Goal: Information Seeking & Learning: Learn about a topic

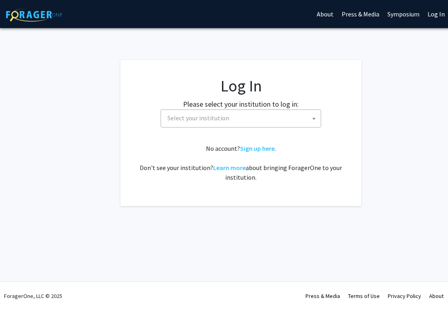
select select
click at [272, 123] on span "Select your institution" at bounding box center [242, 118] width 157 height 16
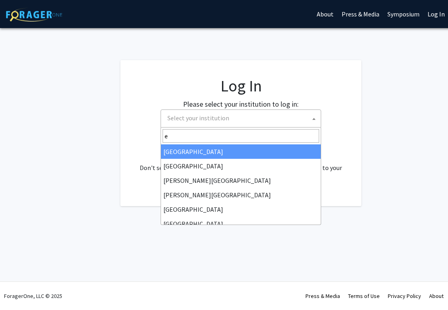
type input "em"
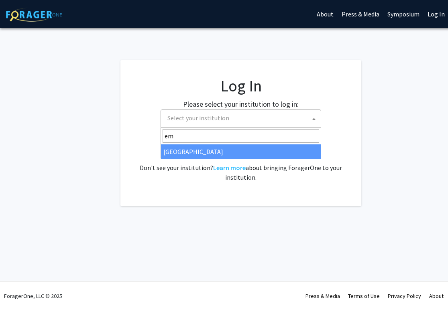
select select "12"
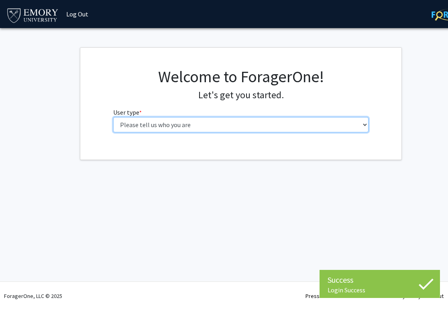
select select "1: undergrad"
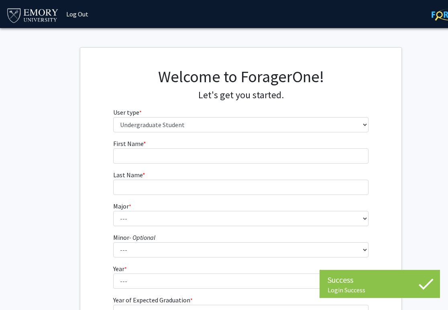
click at [158, 147] on fg-input "First Name * required" at bounding box center [241, 151] width 256 height 25
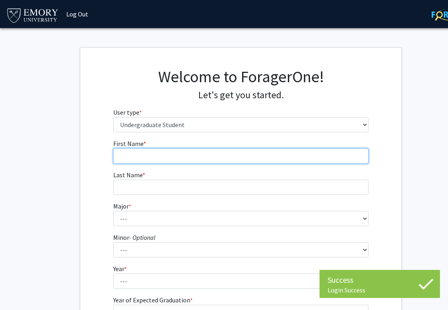
click at [156, 158] on input "First Name * required" at bounding box center [241, 156] width 256 height 15
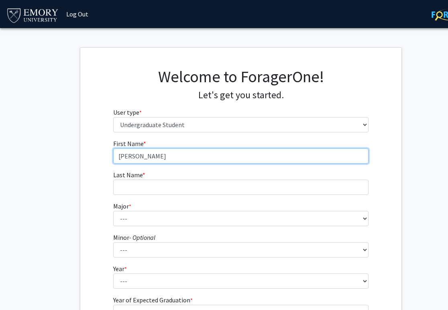
type input "[PERSON_NAME]"
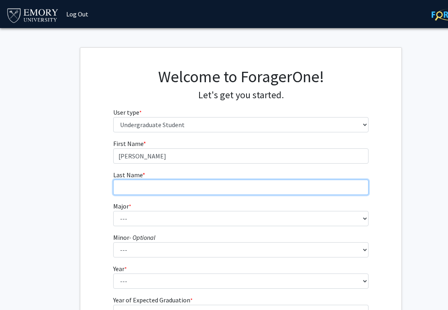
click at [133, 183] on input "Last Name * required" at bounding box center [241, 187] width 256 height 15
type input "[PERSON_NAME]"
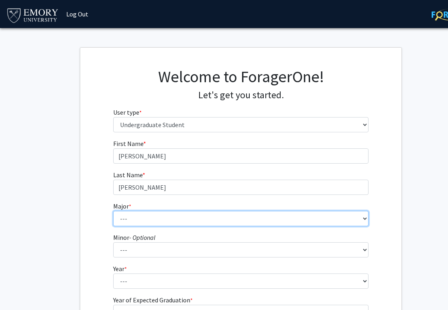
select select "16: 977"
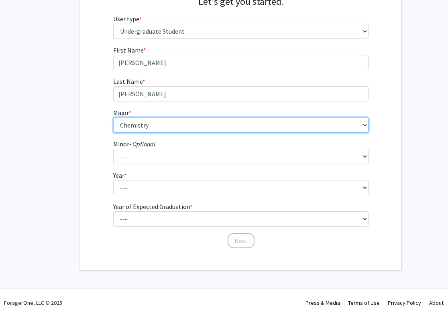
scroll to position [94, 1]
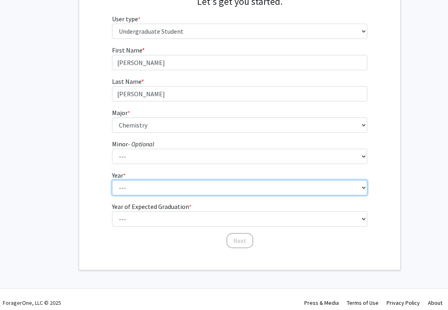
select select "3: junior"
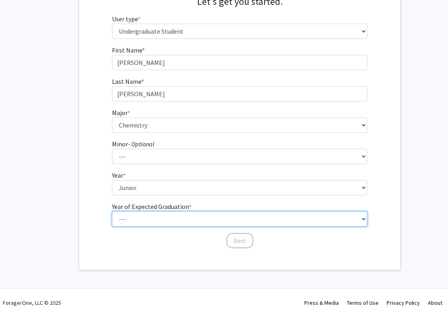
select select "3: 2027"
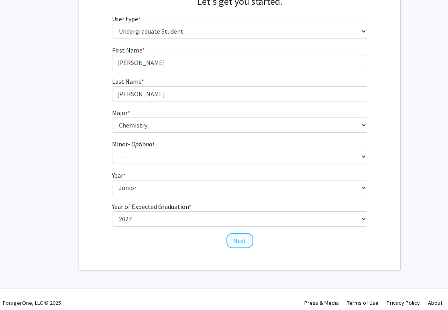
click at [238, 239] on button "Next" at bounding box center [240, 240] width 27 height 15
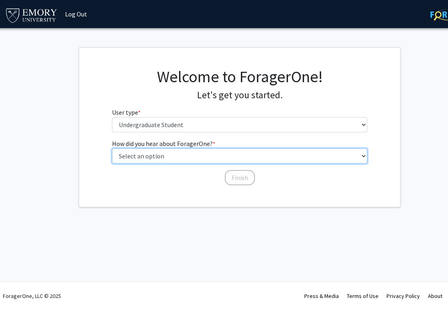
select select "2: faculty_recommendation"
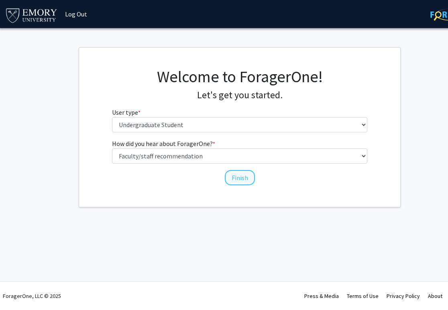
click at [243, 176] on button "Finish" at bounding box center [240, 177] width 30 height 15
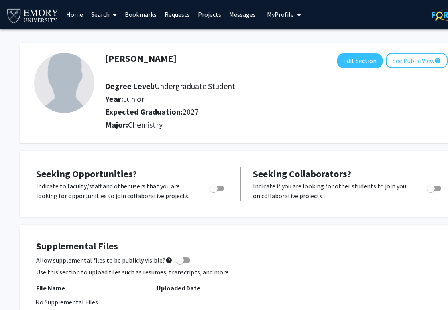
click at [106, 14] on link "Search" at bounding box center [104, 14] width 34 height 28
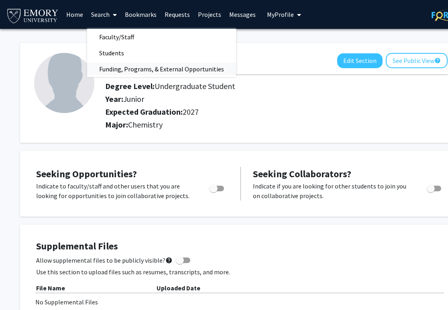
click at [114, 69] on span "Funding, Programs, & External Opportunities" at bounding box center [161, 69] width 149 height 16
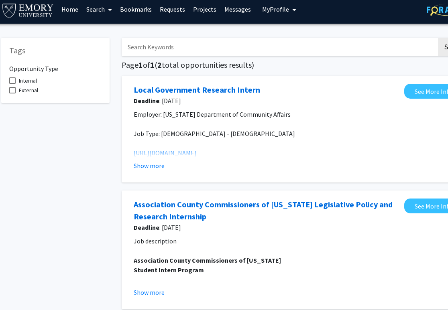
scroll to position [9, 5]
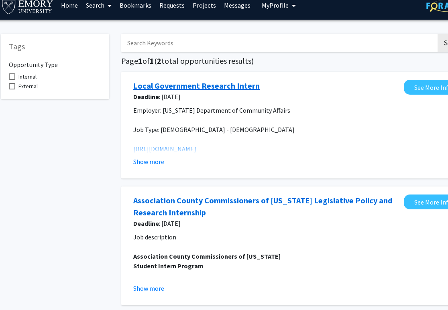
click at [168, 88] on link "Local Government Research Intern" at bounding box center [196, 86] width 127 height 12
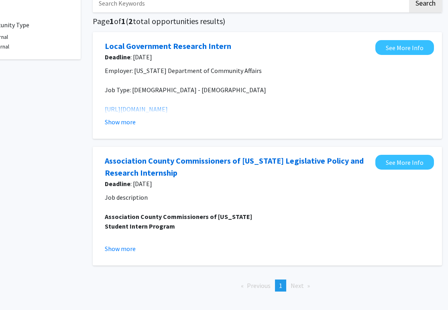
scroll to position [49, 34]
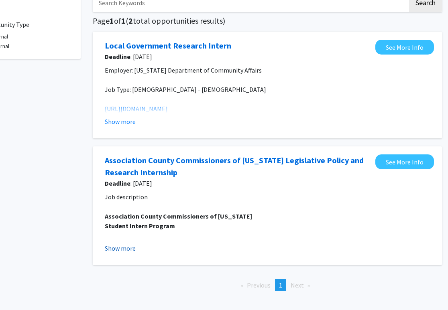
click at [116, 251] on button "Show more" at bounding box center [120, 249] width 31 height 10
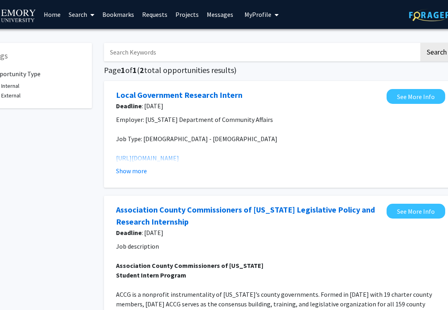
scroll to position [0, 11]
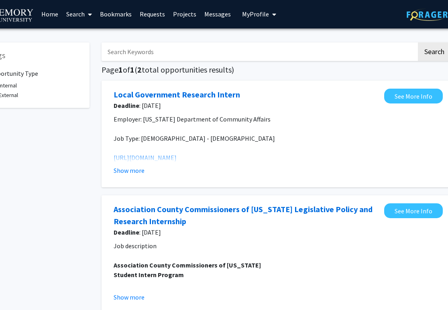
scroll to position [0, 34]
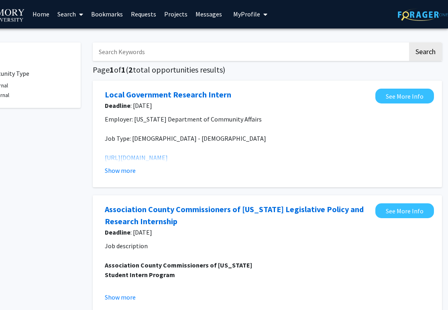
click at [179, 20] on link "Projects" at bounding box center [175, 14] width 31 height 28
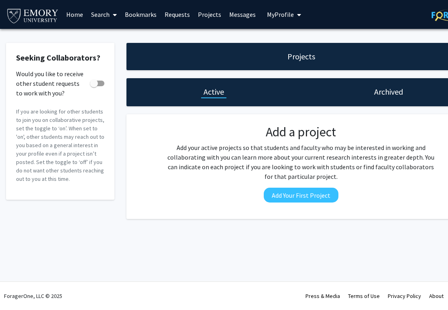
click at [112, 16] on span at bounding box center [113, 15] width 7 height 28
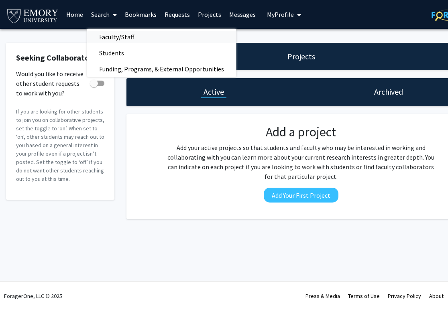
click at [111, 38] on span "Faculty/Staff" at bounding box center [116, 37] width 59 height 16
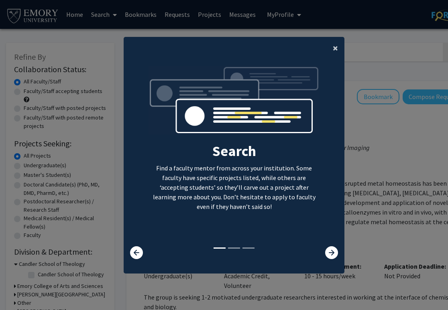
click at [337, 42] on span "×" at bounding box center [335, 48] width 5 height 12
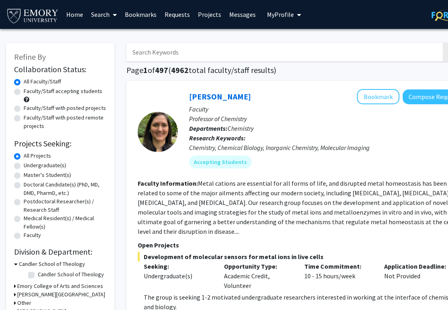
click at [24, 166] on label "Undergraduate(s)" at bounding box center [45, 165] width 43 height 8
click at [24, 166] on input "Undergraduate(s)" at bounding box center [26, 163] width 5 height 5
radio input "true"
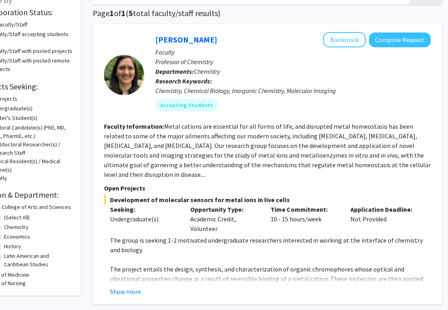
scroll to position [57, 34]
click at [190, 42] on link "Daniela Buccella" at bounding box center [186, 40] width 62 height 10
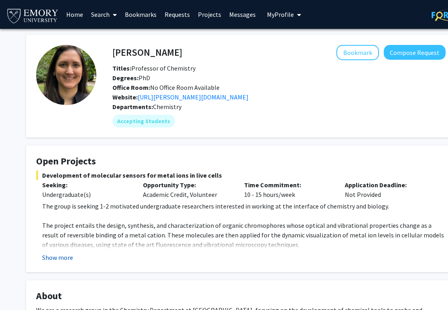
click at [54, 260] on button "Show more" at bounding box center [57, 258] width 31 height 10
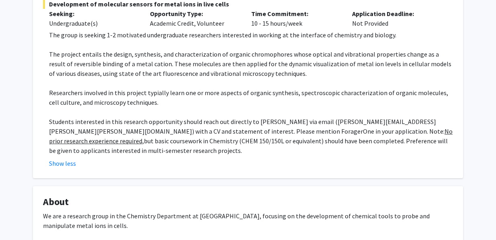
scroll to position [175, 0]
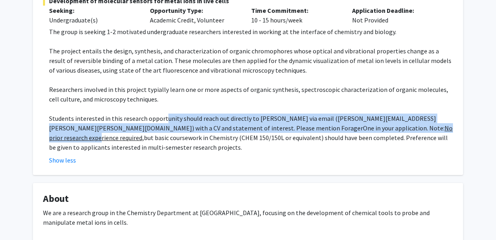
drag, startPoint x: 164, startPoint y: 121, endPoint x: 310, endPoint y: 125, distance: 146.3
click at [310, 125] on p "Students interested in this research opportunity should reach out directly to P…" at bounding box center [251, 133] width 404 height 39
click at [310, 125] on u "No prior research experience required," at bounding box center [250, 133] width 403 height 18
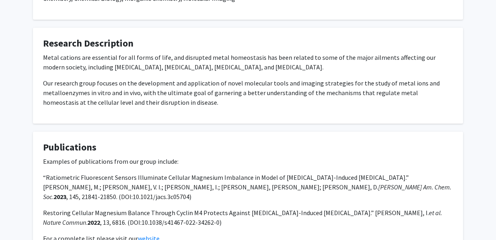
scroll to position [460, 0]
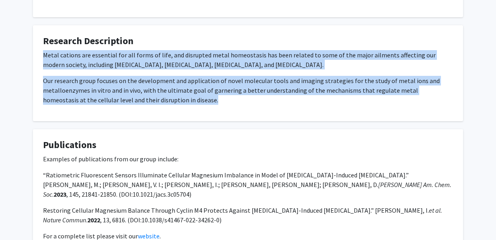
drag, startPoint x: 165, startPoint y: 92, endPoint x: 42, endPoint y: 46, distance: 132.2
click at [42, 46] on fg-card "Research Description Metal cations are essential for all forms of life, and dis…" at bounding box center [248, 73] width 430 height 96
copy div "Metal cations are essential for all forms of life, and disrupted metal homeosta…"
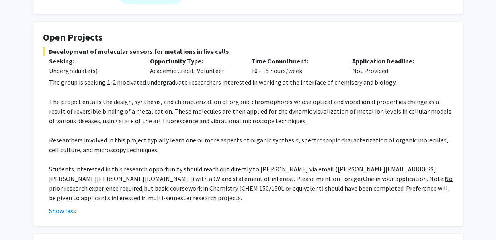
scroll to position [124, 0]
click at [71, 115] on p "The project entails the design, synthesis, and characterization of organic chro…" at bounding box center [251, 111] width 404 height 29
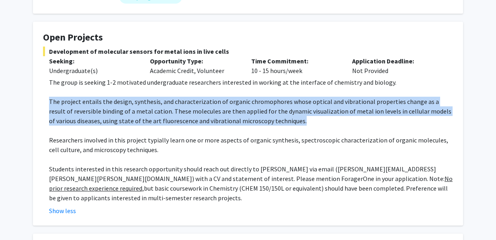
drag, startPoint x: 51, startPoint y: 102, endPoint x: 288, endPoint y: 123, distance: 238.7
click at [289, 123] on p "The project entails the design, synthesis, and characterization of organic chro…" at bounding box center [251, 111] width 404 height 29
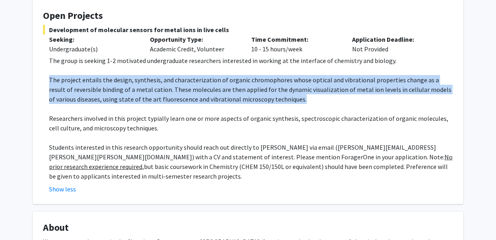
scroll to position [147, 0]
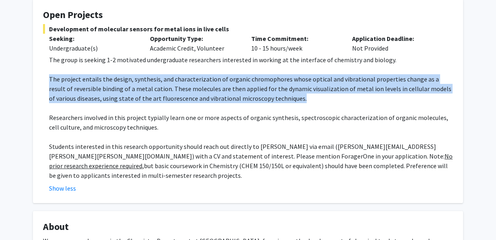
copy p "The project entails the design, synthesis, and characterization of organic chro…"
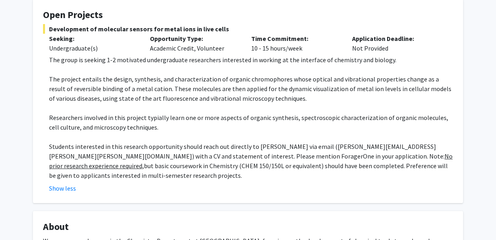
click at [70, 97] on p "The project entails the design, synthesis, and characterization of organic chro…" at bounding box center [251, 88] width 404 height 29
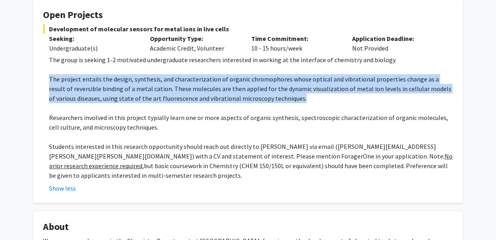
drag, startPoint x: 50, startPoint y: 81, endPoint x: 336, endPoint y: 101, distance: 286.7
click at [336, 101] on p "The project entails the design, synthesis, and characterization of organic chro…" at bounding box center [251, 88] width 404 height 29
copy p "The project entails the design, synthesis, and characterization of organic chro…"
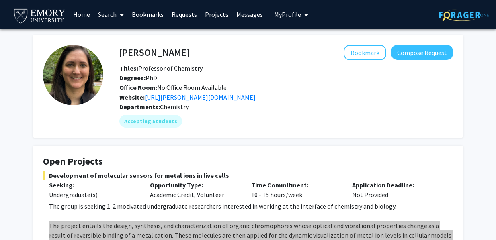
scroll to position [0, 0]
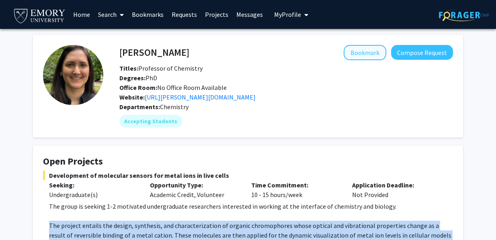
click at [369, 55] on button "Bookmark" at bounding box center [364, 52] width 43 height 15
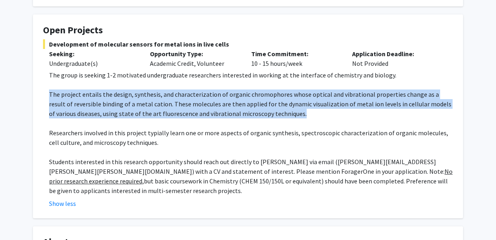
scroll to position [132, 0]
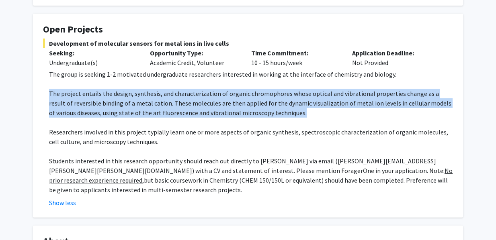
click at [223, 102] on p "The project entails the design, synthesis, and characterization of organic chro…" at bounding box center [251, 103] width 404 height 29
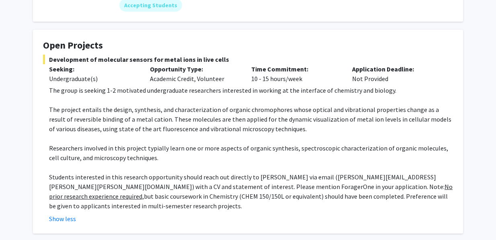
scroll to position [118, 0]
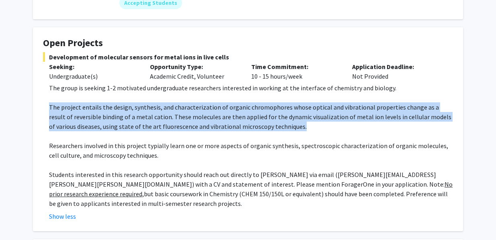
drag, startPoint x: 274, startPoint y: 129, endPoint x: 37, endPoint y: 107, distance: 237.2
click at [37, 107] on fg-card "Open Projects Development of molecular sensors for metal ions in live cells See…" at bounding box center [248, 129] width 430 height 204
copy p "The project entails the design, synthesis, and characterization of organic chro…"
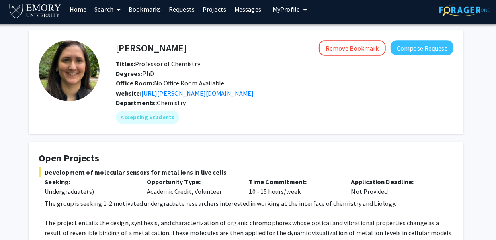
scroll to position [3, 0]
